Goal: Complete application form: Complete application form

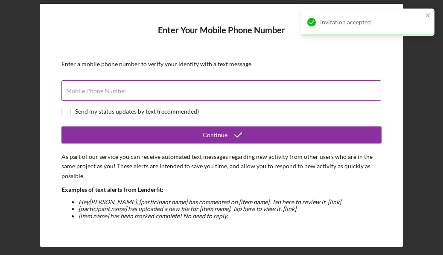
click at [171, 89] on div "Mobile Phone Number" at bounding box center [221, 90] width 320 height 21
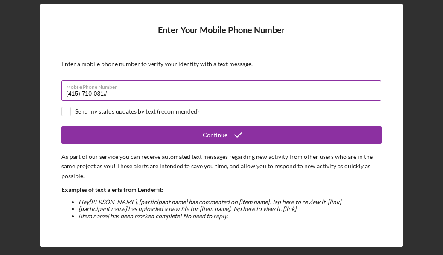
type input "[PHONE_NUMBER]"
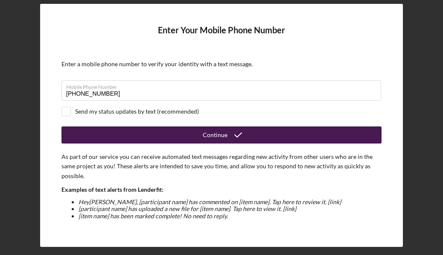
click at [169, 128] on button "Continue" at bounding box center [221, 134] width 320 height 17
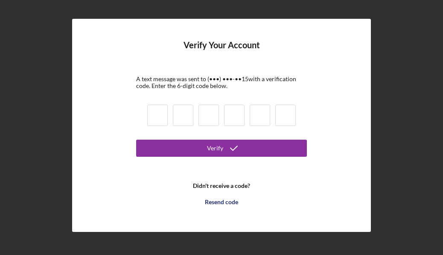
click at [159, 117] on input at bounding box center [157, 115] width 20 height 21
type input "8"
type input "2"
type input "7"
type input "0"
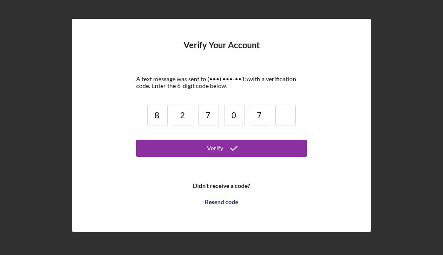
type input "7"
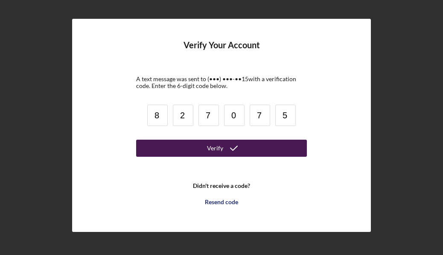
type input "5"
click at [213, 144] on div "Verify" at bounding box center [215, 148] width 16 height 17
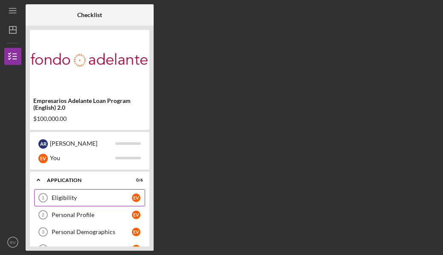
click at [70, 199] on div "Eligibility" at bounding box center [92, 197] width 80 height 7
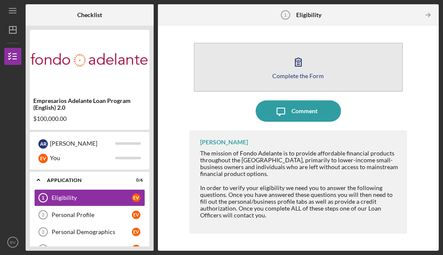
click at [300, 62] on icon "button" at bounding box center [298, 61] width 21 height 21
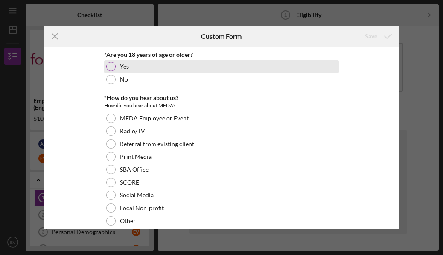
click at [120, 64] on label "Yes" at bounding box center [124, 66] width 9 height 7
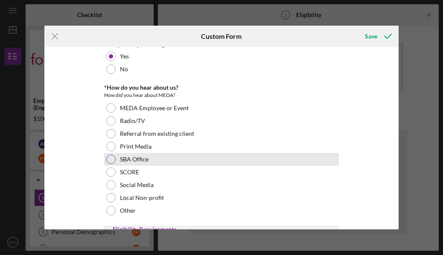
scroll to position [16, 0]
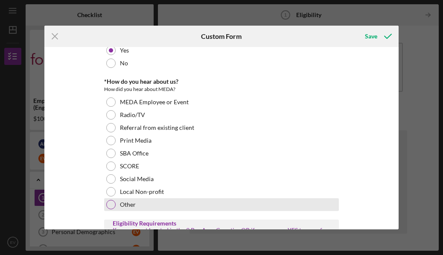
click at [164, 203] on div "Other" at bounding box center [221, 204] width 235 height 13
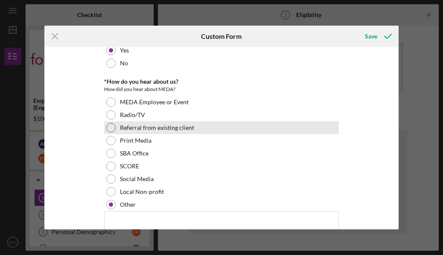
click at [168, 129] on label "Referral from existing client" at bounding box center [157, 127] width 74 height 7
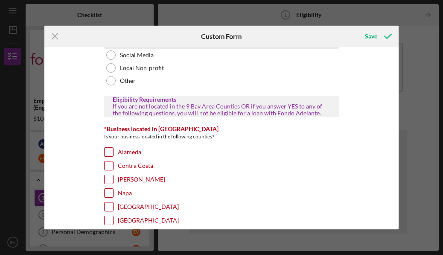
scroll to position [191, 0]
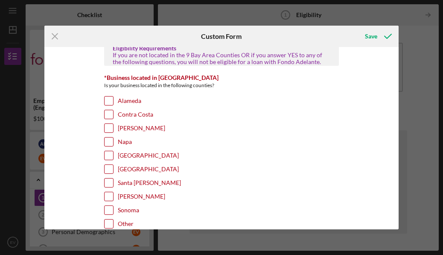
click at [139, 149] on div "Napa" at bounding box center [221, 144] width 235 height 14
click at [131, 156] on label "[GEOGRAPHIC_DATA]" at bounding box center [148, 155] width 61 height 9
click at [113, 156] on input "[GEOGRAPHIC_DATA]" at bounding box center [109, 155] width 9 height 9
checkbox input "true"
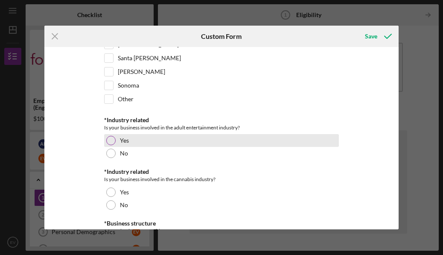
scroll to position [318, 0]
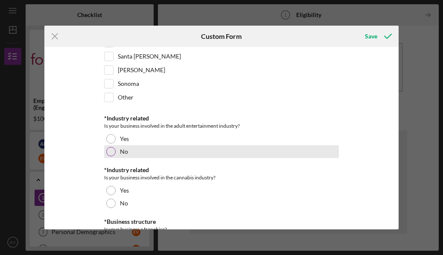
click at [131, 156] on div "No" at bounding box center [221, 151] width 235 height 13
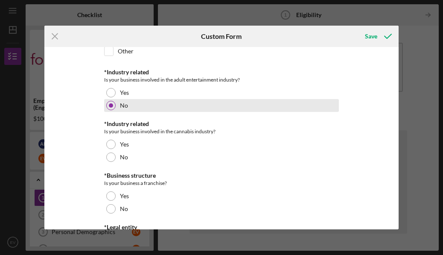
scroll to position [366, 0]
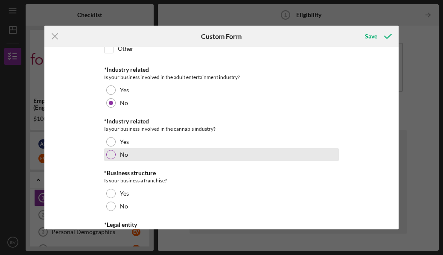
click at [131, 156] on div "No" at bounding box center [221, 154] width 235 height 13
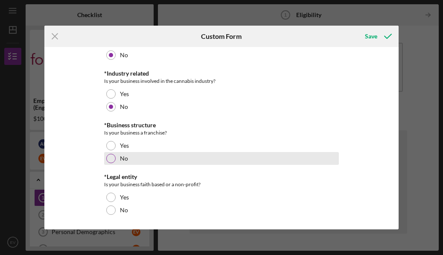
scroll to position [414, 0]
click at [131, 155] on div "No" at bounding box center [221, 158] width 235 height 13
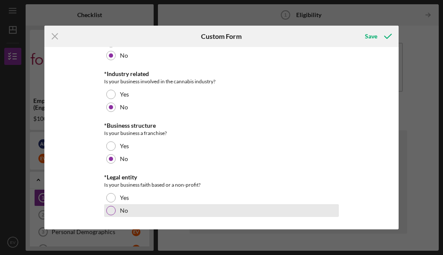
click at [127, 211] on div "No" at bounding box center [221, 210] width 235 height 13
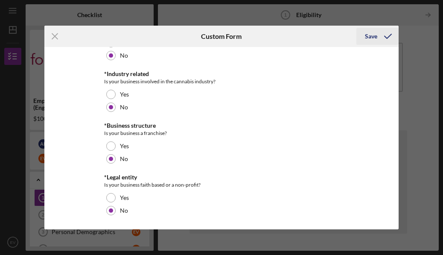
click at [382, 34] on icon "submit" at bounding box center [387, 36] width 21 height 21
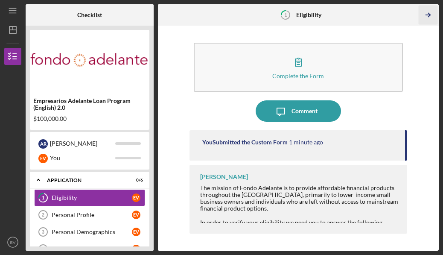
click at [428, 13] on polyline "button" at bounding box center [429, 15] width 2 height 4
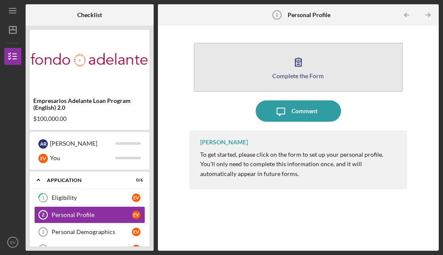
click at [332, 63] on button "Complete the Form Form" at bounding box center [298, 67] width 209 height 49
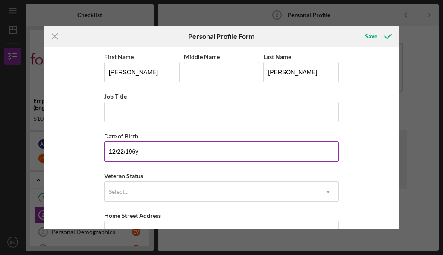
type input "[DATE]"
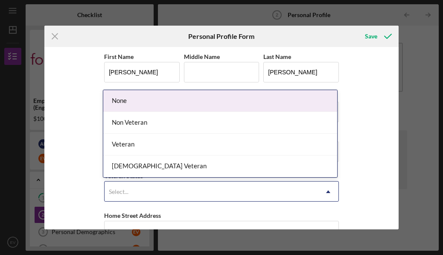
click at [199, 188] on div "Select..." at bounding box center [211, 192] width 213 height 20
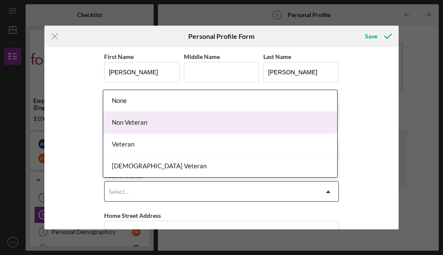
click at [188, 119] on div "Non Veteran" at bounding box center [220, 123] width 234 height 22
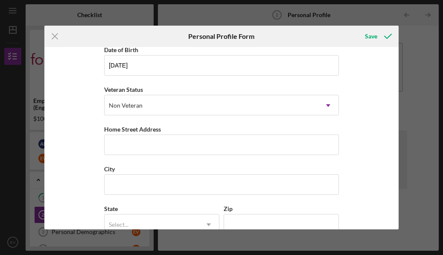
scroll to position [96, 0]
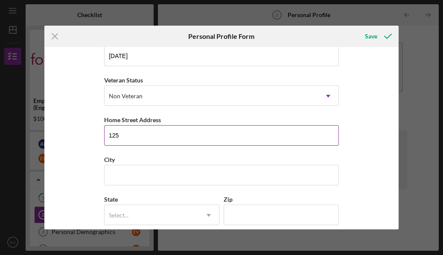
type input "125"
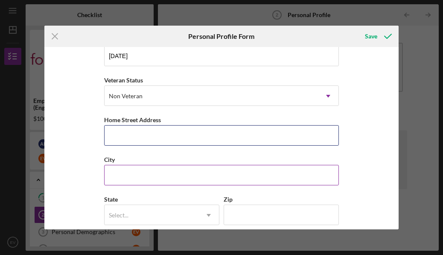
type input "[STREET_ADDRESS][PERSON_NAME]"
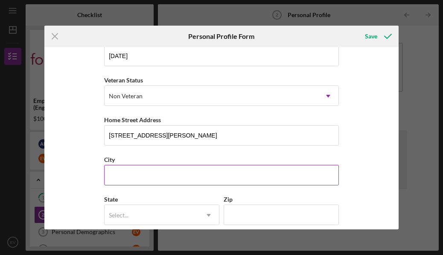
type input "[GEOGRAPHIC_DATA]"
type input "CA"
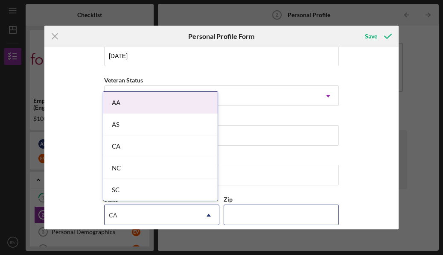
type input "94102"
type input "[PERSON_NAME]"
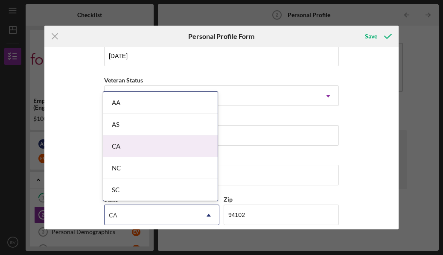
click at [185, 144] on div "CA" at bounding box center [160, 146] width 114 height 22
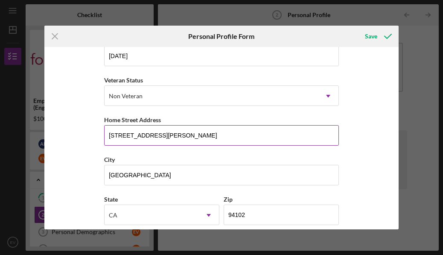
click at [123, 134] on input "[STREET_ADDRESS][PERSON_NAME]" at bounding box center [221, 135] width 235 height 20
click at [141, 136] on input "[STREET_ADDRESS][PERSON_NAME]" at bounding box center [221, 135] width 235 height 20
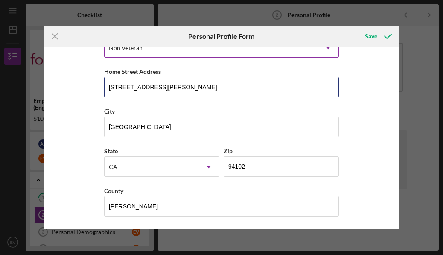
scroll to position [144, 0]
type input "[STREET_ADDRESS][PERSON_NAME]"
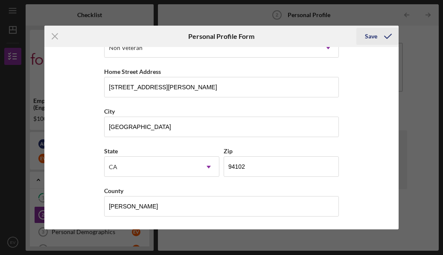
click at [368, 33] on div "Save" at bounding box center [371, 36] width 12 height 17
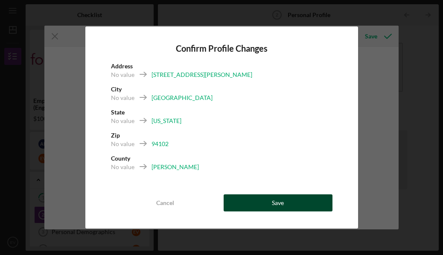
click at [319, 198] on button "Save" at bounding box center [278, 202] width 109 height 17
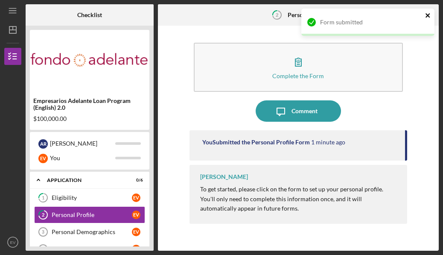
click at [428, 15] on icon "close" at bounding box center [428, 15] width 6 height 7
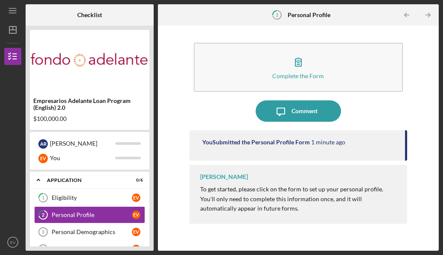
click at [428, 10] on div "Form submitted" at bounding box center [368, 8] width 137 height 3
click at [428, 17] on polyline "button" at bounding box center [429, 15] width 2 height 4
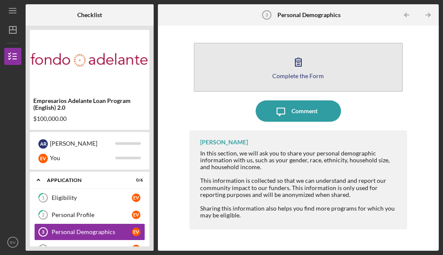
click at [300, 67] on icon "button" at bounding box center [298, 61] width 21 height 21
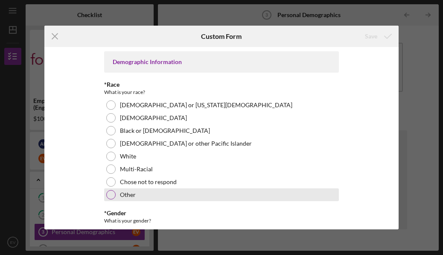
click at [164, 190] on div "Other" at bounding box center [221, 194] width 235 height 13
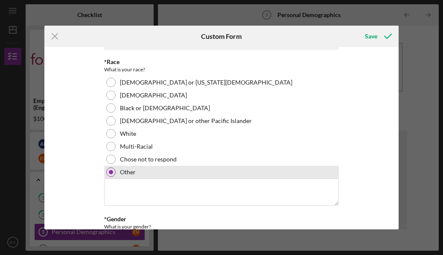
scroll to position [26, 0]
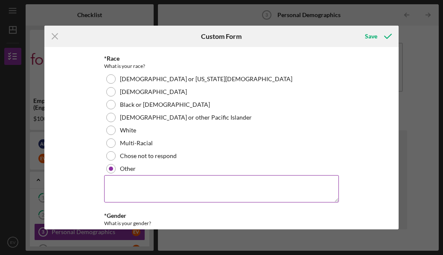
click at [164, 190] on textarea at bounding box center [221, 188] width 235 height 27
type textarea "M"
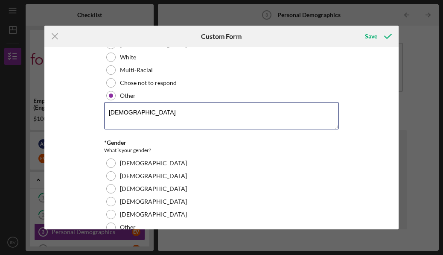
scroll to position [103, 0]
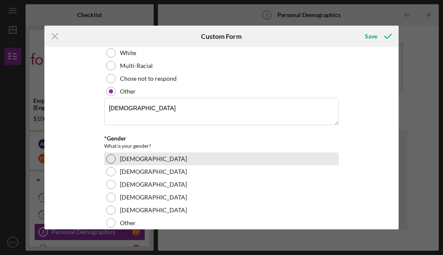
click at [113, 160] on div at bounding box center [110, 158] width 9 height 9
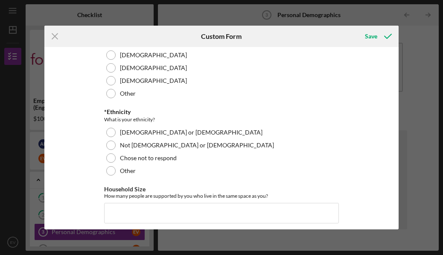
scroll to position [234, 0]
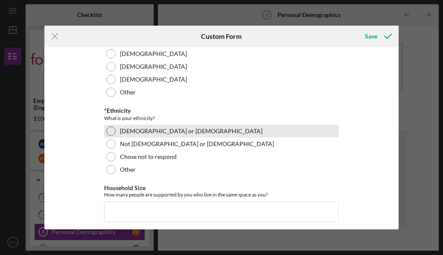
click at [111, 132] on div at bounding box center [110, 130] width 9 height 9
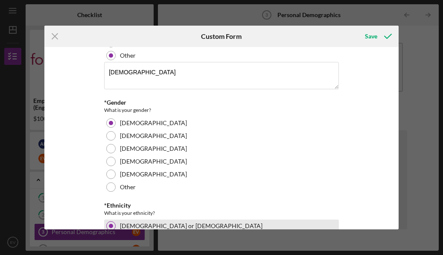
scroll to position [130, 0]
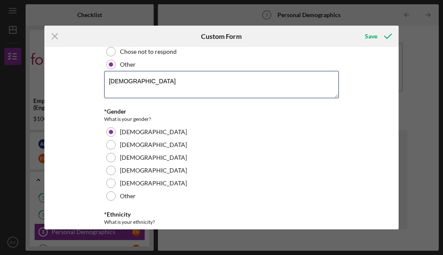
drag, startPoint x: 139, startPoint y: 77, endPoint x: 85, endPoint y: 76, distance: 53.4
click at [85, 76] on div "Demographic Information *Race What is your race? [DEMOGRAPHIC_DATA] or [US_STAT…" at bounding box center [221, 138] width 354 height 183
click at [135, 83] on textarea "[DEMOGRAPHIC_DATA]" at bounding box center [221, 84] width 235 height 27
type textarea "Mexican"
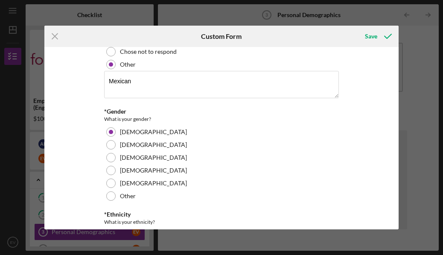
click at [86, 116] on div "Demographic Information *Race What is your race? [DEMOGRAPHIC_DATA] or [US_STAT…" at bounding box center [221, 138] width 354 height 183
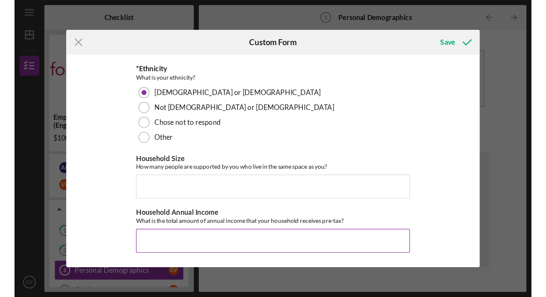
scroll to position [285, 0]
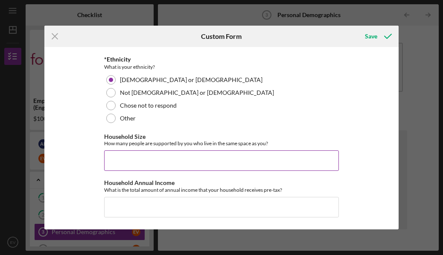
click at [128, 161] on input "Household Size" at bounding box center [221, 160] width 235 height 20
type input "3"
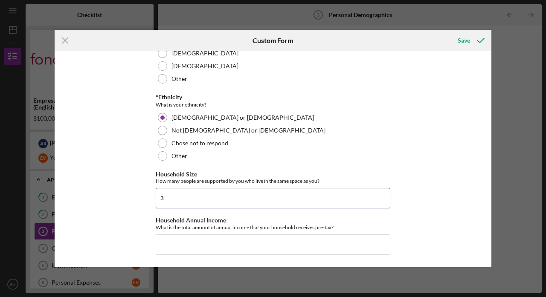
scroll to position [251, 0]
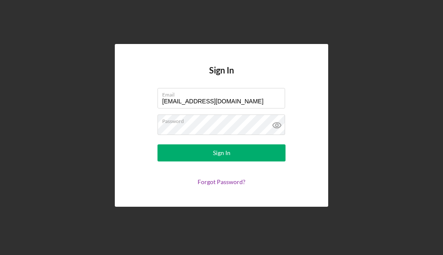
click at [240, 151] on button "Sign In" at bounding box center [221, 152] width 128 height 17
